Goal: Transaction & Acquisition: Purchase product/service

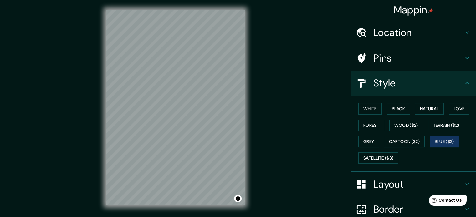
click at [366, 117] on div "White Black Natural Love Forest Wood ($2) Terrain ($2) Grey Cartoon ($2) Blue (…" at bounding box center [415, 134] width 120 height 66
click at [366, 110] on button "White" at bounding box center [369, 109] width 23 height 12
click at [391, 113] on button "Black" at bounding box center [397, 109] width 23 height 12
click at [415, 110] on button "Natural" at bounding box center [429, 109] width 29 height 12
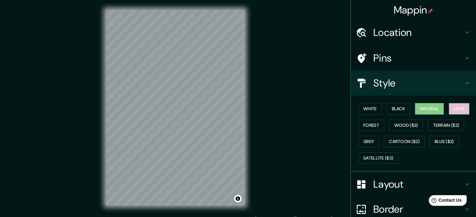
click at [453, 111] on button "Love" at bounding box center [458, 109] width 21 height 12
click at [364, 110] on button "White" at bounding box center [369, 109] width 23 height 12
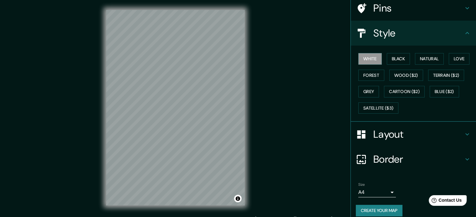
scroll to position [56, 0]
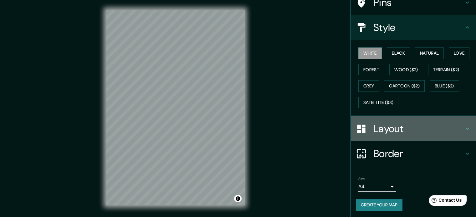
click at [398, 132] on h4 "Layout" at bounding box center [418, 129] width 90 height 13
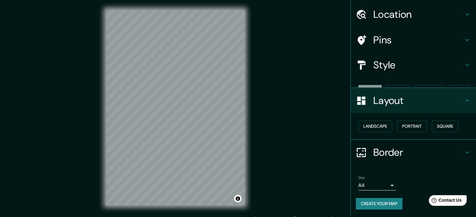
scroll to position [7, 0]
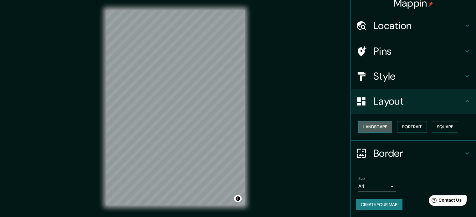
click at [374, 125] on button "Landscape" at bounding box center [375, 127] width 34 height 12
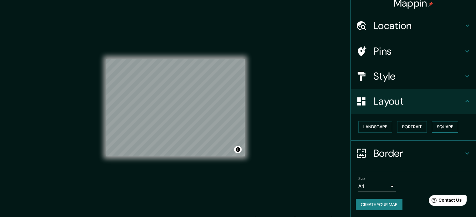
click at [446, 125] on button "Square" at bounding box center [444, 127] width 26 height 12
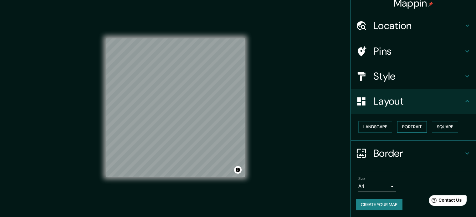
click at [416, 127] on button "Portrait" at bounding box center [412, 127] width 30 height 12
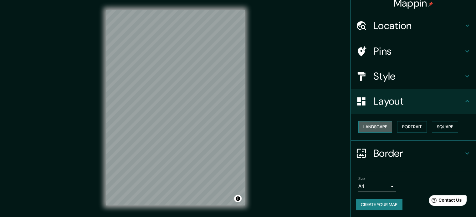
click at [381, 127] on button "Landscape" at bounding box center [375, 127] width 34 height 12
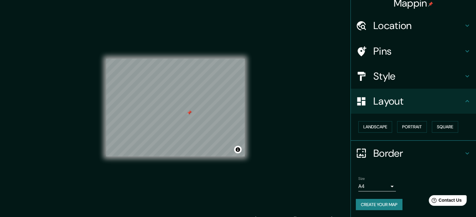
scroll to position [0, 0]
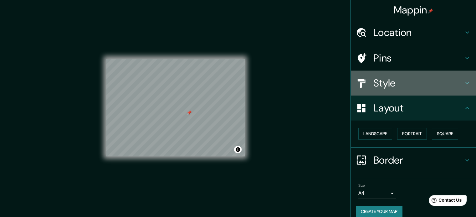
click at [400, 77] on h4 "Style" at bounding box center [418, 83] width 90 height 13
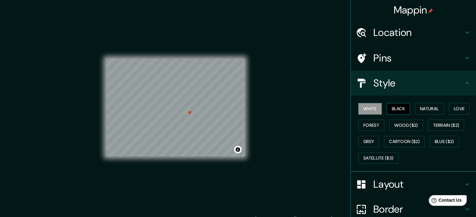
click at [394, 108] on button "Black" at bounding box center [397, 109] width 23 height 12
click at [425, 108] on button "Natural" at bounding box center [429, 109] width 29 height 12
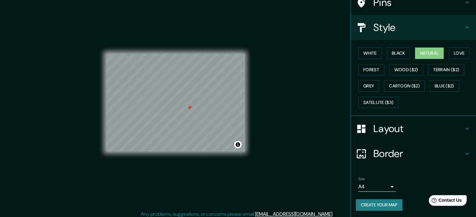
scroll to position [8, 0]
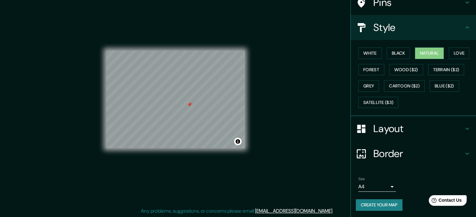
click at [372, 204] on button "Create your map" at bounding box center [378, 205] width 47 height 12
click at [372, 204] on div "Create your map" at bounding box center [412, 205] width 115 height 12
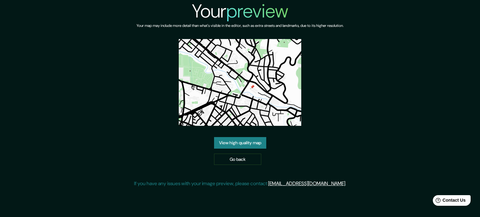
drag, startPoint x: 0, startPoint y: 0, endPoint x: 376, endPoint y: 94, distance: 387.5
click at [376, 94] on div "Your preview Your map may include more detail than what's visible in the editor…" at bounding box center [240, 96] width 480 height 193
click at [225, 156] on link "Go back" at bounding box center [237, 160] width 47 height 12
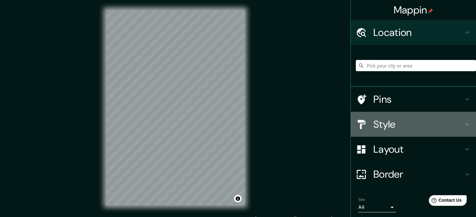
click at [407, 130] on h4 "Style" at bounding box center [418, 124] width 90 height 13
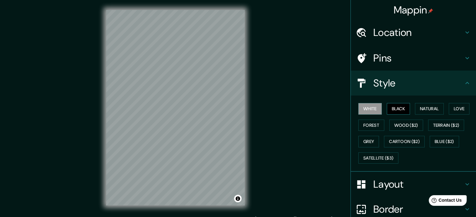
click at [399, 113] on button "Black" at bounding box center [397, 109] width 23 height 12
click at [418, 109] on button "Natural" at bounding box center [429, 109] width 29 height 12
click at [401, 181] on h4 "Layout" at bounding box center [418, 184] width 90 height 13
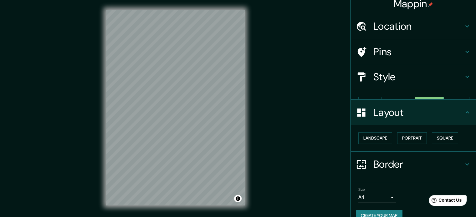
scroll to position [7, 0]
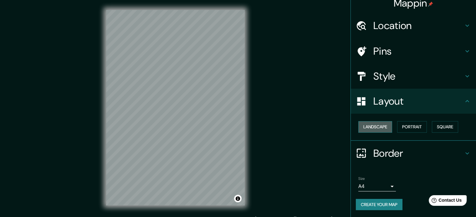
click at [386, 132] on button "Landscape" at bounding box center [375, 127] width 34 height 12
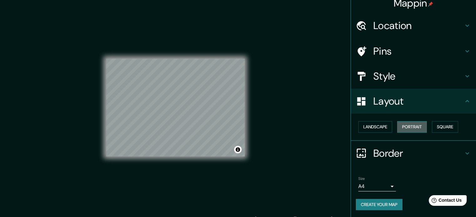
click at [403, 123] on button "Portrait" at bounding box center [412, 127] width 30 height 12
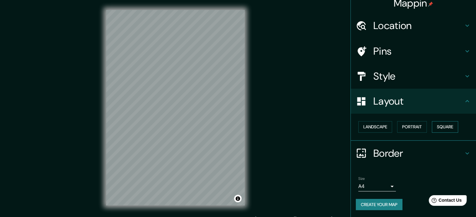
click at [449, 131] on button "Square" at bounding box center [444, 127] width 26 height 12
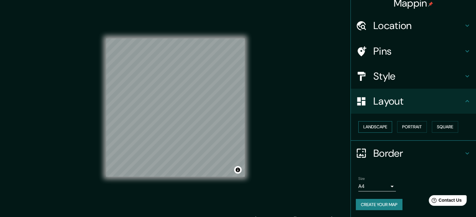
click at [366, 130] on button "Landscape" at bounding box center [375, 127] width 34 height 12
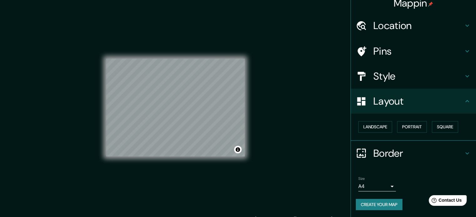
click at [376, 183] on body "Mappin Location Pins Style Layout Landscape Portrait Square Border Choose a bor…" at bounding box center [238, 108] width 476 height 217
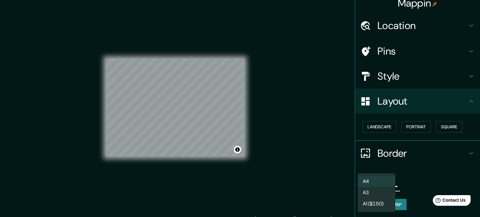
click at [380, 194] on li "A3" at bounding box center [377, 192] width 38 height 11
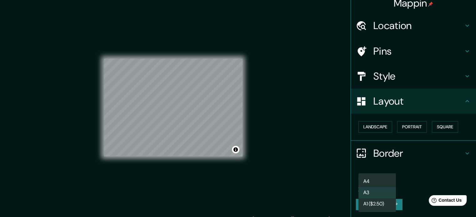
click at [379, 190] on body "Mappin Location Pins Style Layout Landscape Portrait Square Border Choose a bor…" at bounding box center [238, 108] width 476 height 217
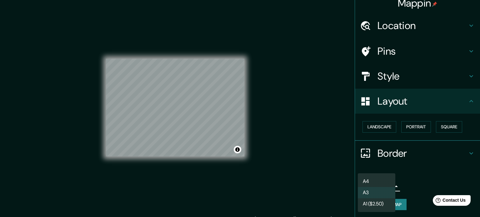
click at [380, 180] on li "A4" at bounding box center [377, 181] width 38 height 11
type input "single"
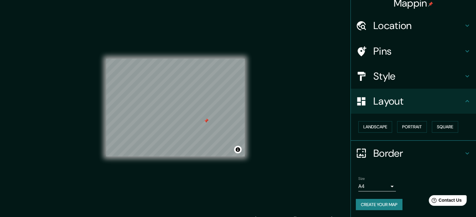
click at [373, 54] on h4 "Pins" at bounding box center [418, 51] width 90 height 13
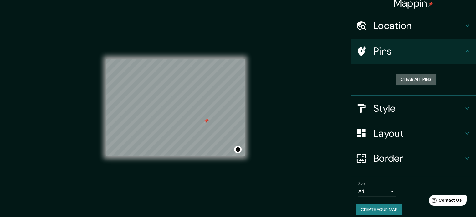
click at [413, 80] on button "Clear all pins" at bounding box center [415, 80] width 41 height 12
